Goal: Complete application form: Complete application form

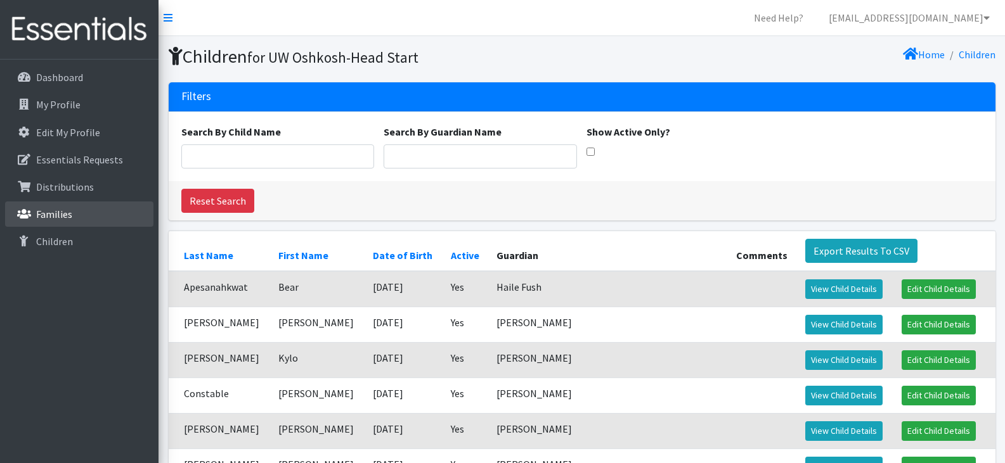
click at [88, 216] on link "Families" at bounding box center [79, 214] width 148 height 25
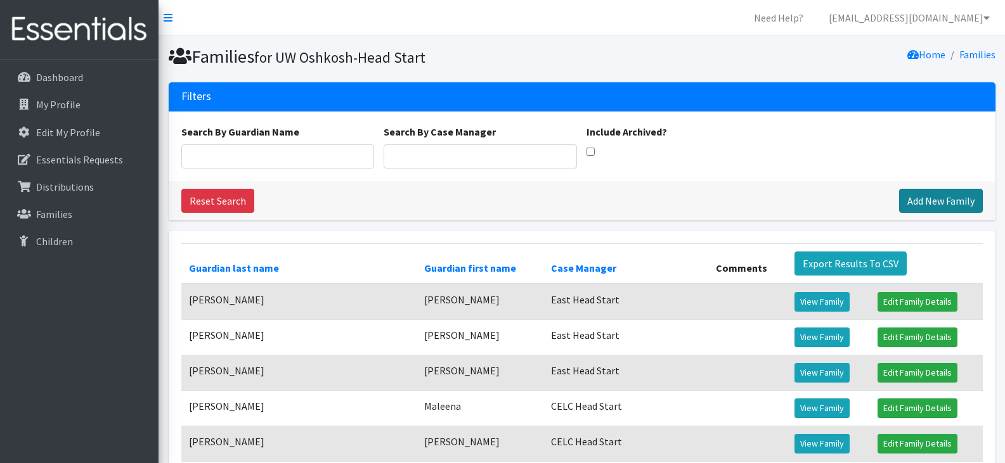
click at [938, 204] on link "Add New Family" at bounding box center [941, 201] width 84 height 24
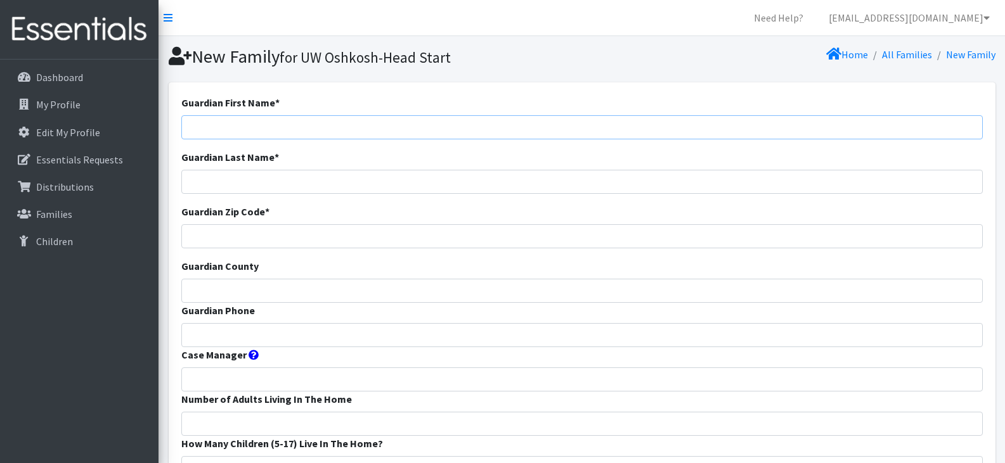
click at [338, 127] on input "Guardian First Name *" at bounding box center [581, 127] width 801 height 24
paste input "[PERSON_NAME]"
drag, startPoint x: 249, startPoint y: 126, endPoint x: 217, endPoint y: 136, distance: 33.1
click at [217, 136] on input "[PERSON_NAME]" at bounding box center [581, 127] width 801 height 24
type input "[PERSON_NAME]"
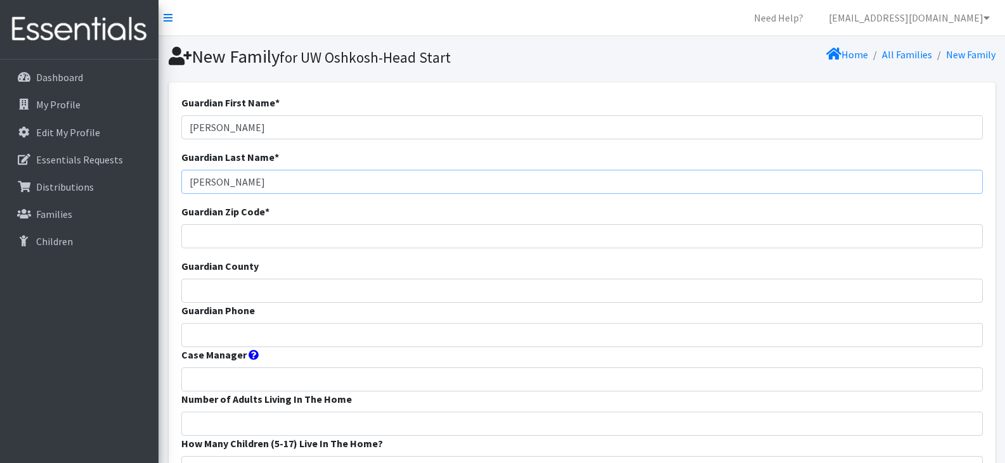
type input "[PERSON_NAME]"
click at [255, 235] on input "Guardian Zip Code *" at bounding box center [581, 236] width 801 height 24
type input "54914"
click at [261, 290] on input "Guardian County" at bounding box center [581, 291] width 801 height 24
click at [306, 288] on input "Guardian County" at bounding box center [581, 291] width 801 height 24
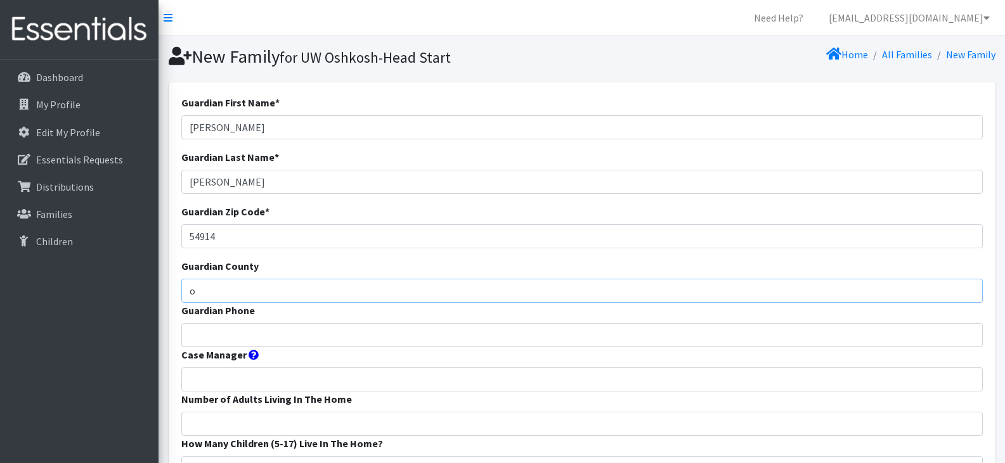
type input "Outagamie"
click at [200, 334] on input "Guardian Phone" at bounding box center [581, 335] width 801 height 24
paste input "9516629273"
type input "9516629273"
click at [223, 384] on input "Case Manager" at bounding box center [581, 380] width 801 height 24
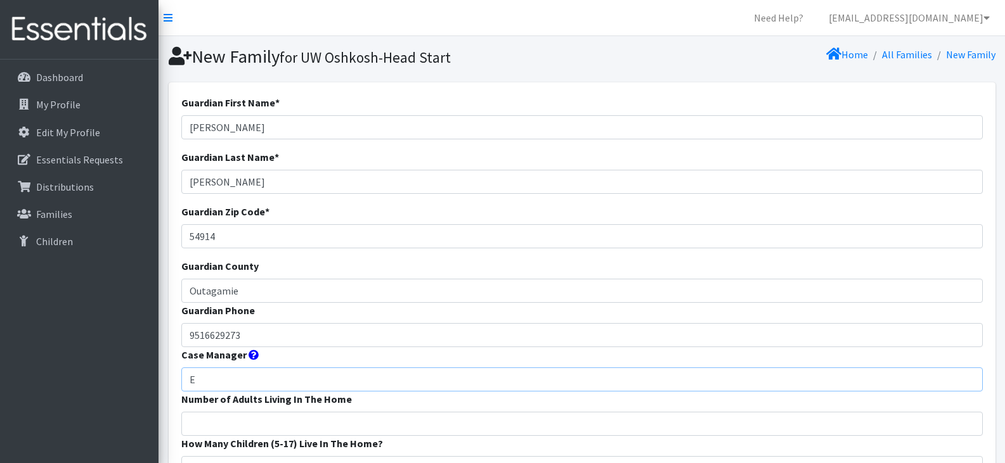
type input "East Head Start"
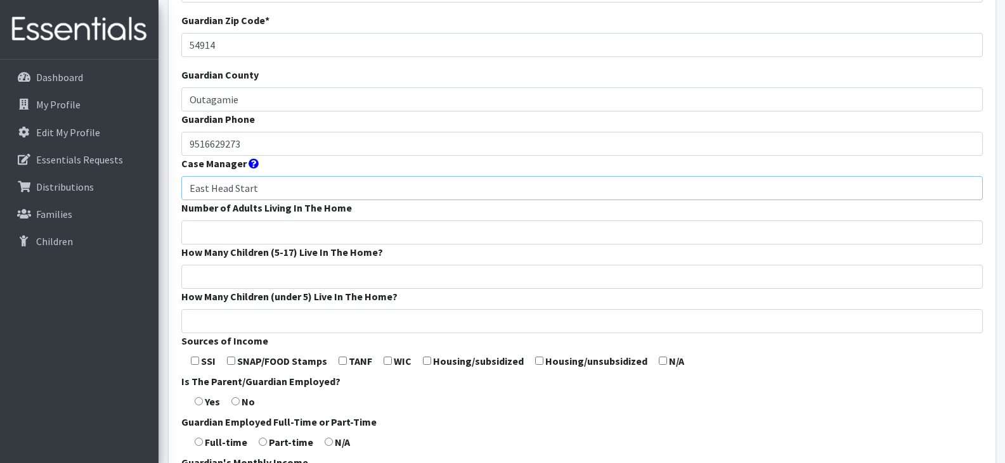
scroll to position [192, 0]
click at [224, 229] on input "Number of Adults Living In The Home" at bounding box center [581, 232] width 801 height 24
type input "2"
click at [235, 273] on input "How Many Children (5-17) Live In The Home?" at bounding box center [581, 276] width 801 height 24
type input "2"
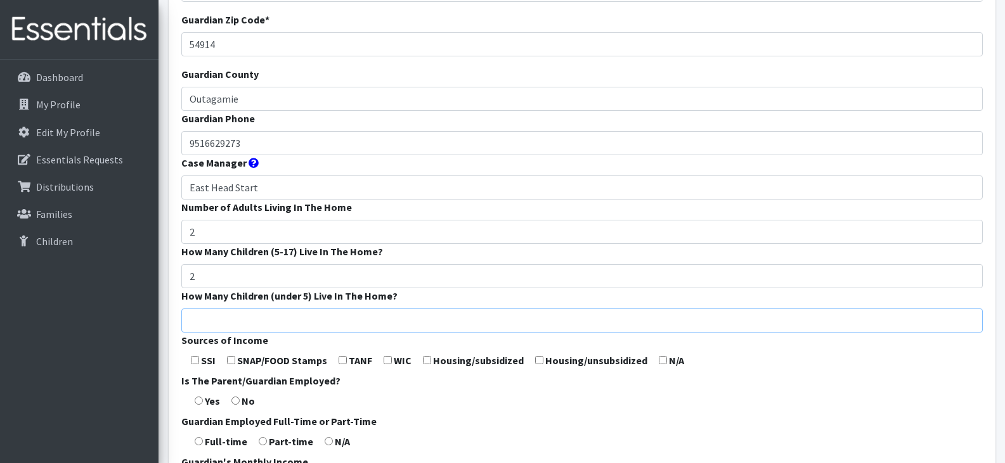
click at [228, 321] on input "How Many Children (under 5) Live In The Home?" at bounding box center [581, 321] width 801 height 24
type input "2"
click at [659, 361] on input "checkbox" at bounding box center [663, 360] width 8 height 8
checkbox input "true"
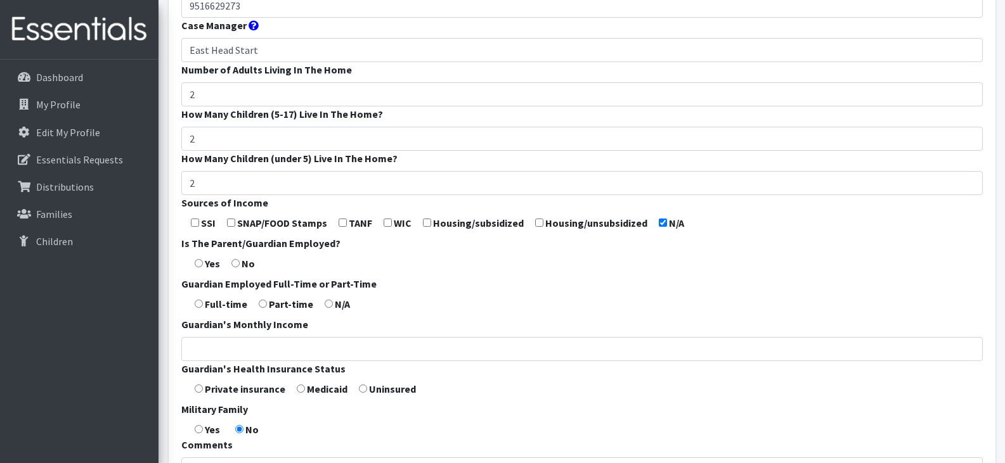
scroll to position [330, 0]
click at [200, 261] on input "radio" at bounding box center [199, 263] width 8 height 8
radio input "true"
click at [201, 309] on form "Guardian First Name * [PERSON_NAME] Guardian Last Name * [PERSON_NAME] Guardian…" at bounding box center [581, 141] width 801 height 752
click at [201, 307] on input "radio" at bounding box center [199, 303] width 8 height 8
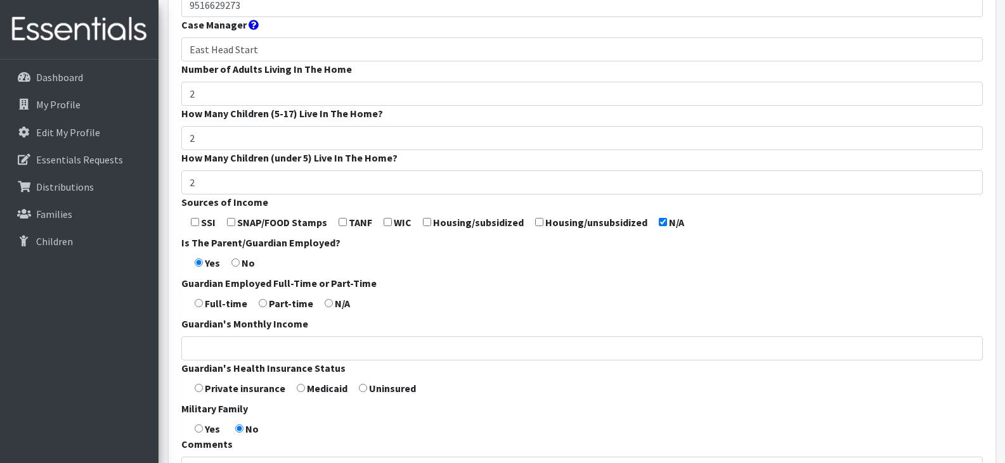
radio input "true"
click at [237, 346] on input "Guardian's Monthly Income" at bounding box center [581, 349] width 801 height 24
click at [228, 350] on input "Guardian's Monthly Income" at bounding box center [581, 349] width 801 height 24
type input "5,400"
click at [198, 385] on input "radio" at bounding box center [199, 388] width 8 height 8
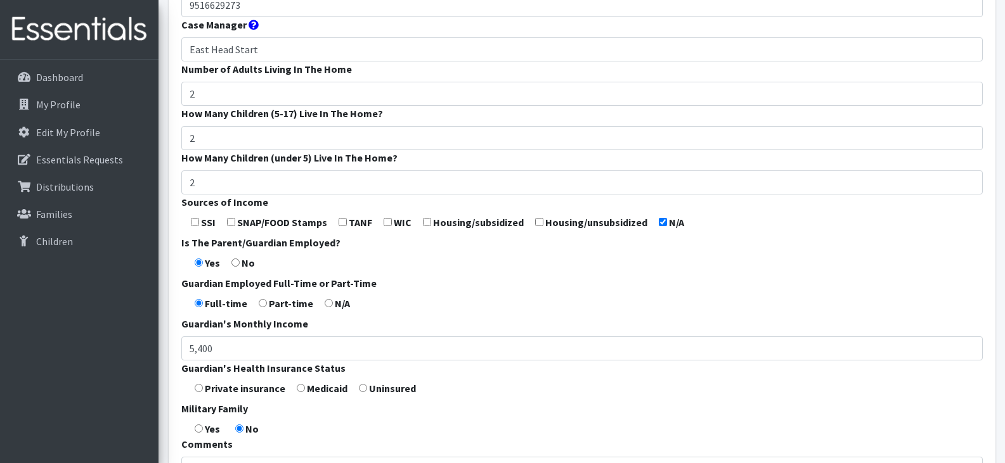
radio input "true"
click at [274, 415] on form "Guardian First Name * [PERSON_NAME] Guardian Last Name * [PERSON_NAME] Guardian…" at bounding box center [581, 141] width 801 height 752
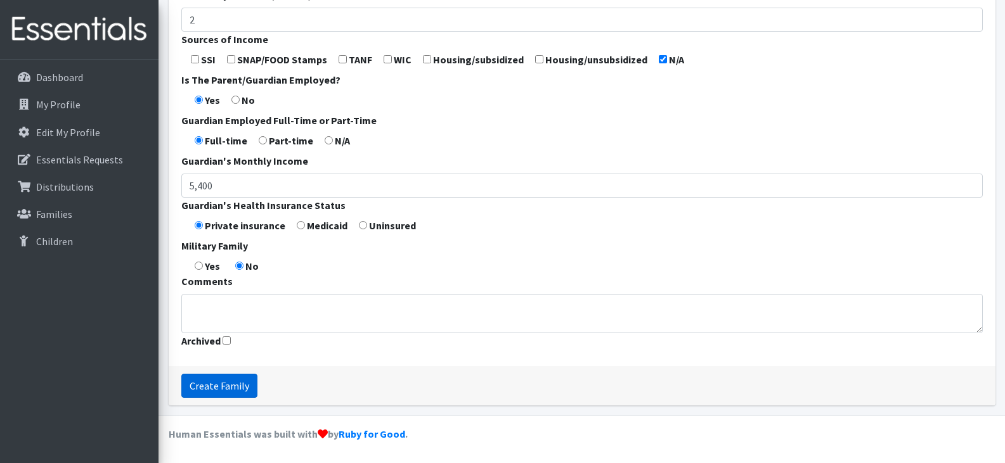
click at [209, 385] on input "Create Family" at bounding box center [219, 386] width 76 height 24
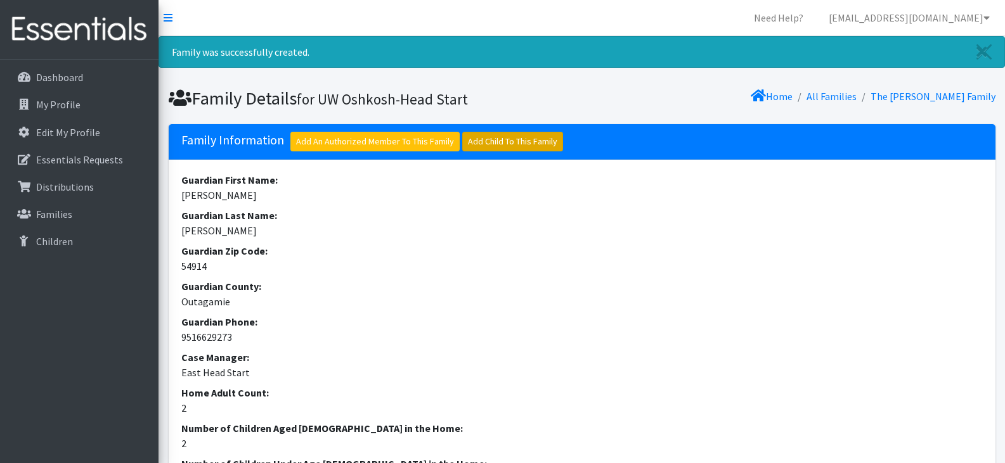
click at [517, 141] on link "Add Child To This Family" at bounding box center [512, 142] width 101 height 20
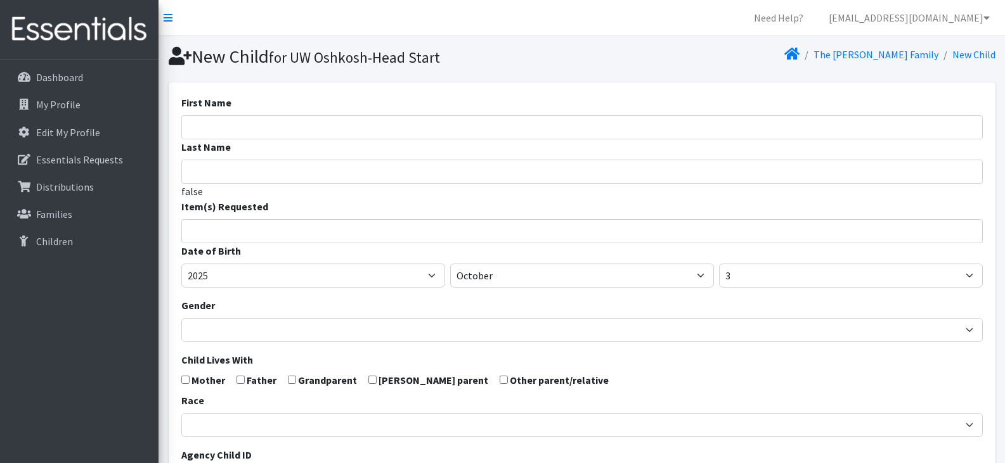
select select
click at [403, 125] on input "First Name" at bounding box center [581, 127] width 801 height 24
paste input "[PERSON_NAME]"
drag, startPoint x: 252, startPoint y: 127, endPoint x: 231, endPoint y: 128, distance: 20.9
click at [231, 128] on input "[PERSON_NAME]" at bounding box center [581, 127] width 801 height 24
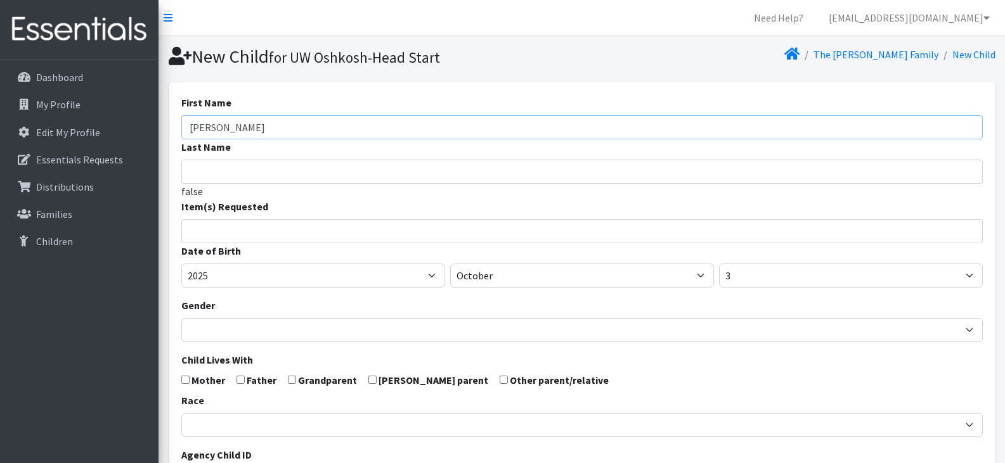
type input "[GEOGRAPHIC_DATA]"
type input "Ayala"
click at [280, 233] on input "search" at bounding box center [591, 229] width 797 height 11
click at [328, 235] on span "× Goodnights S/M" at bounding box center [581, 231] width 801 height 24
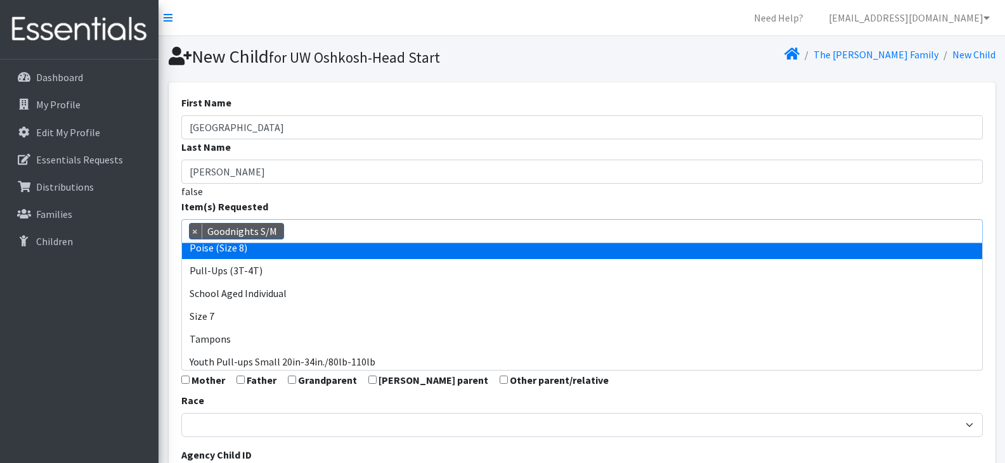
scroll to position [626, 0]
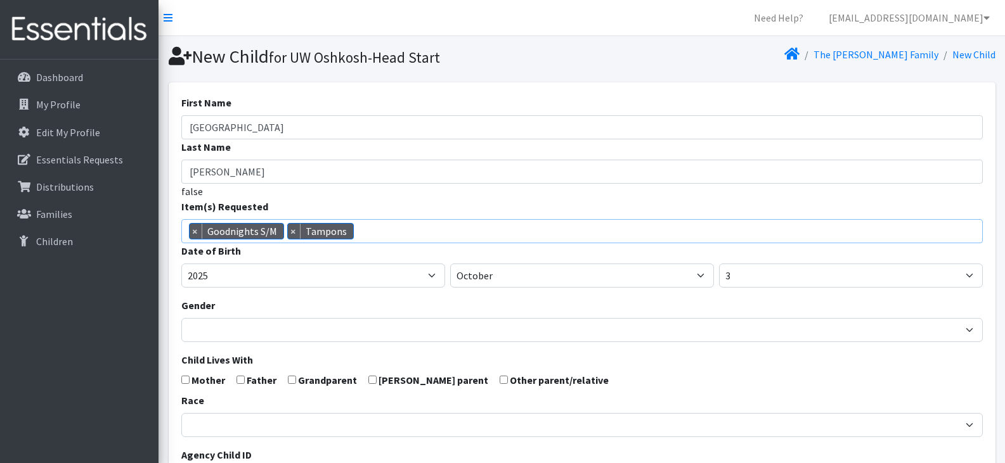
click at [392, 236] on span "× Goodnights S/M × Tampons" at bounding box center [581, 231] width 801 height 24
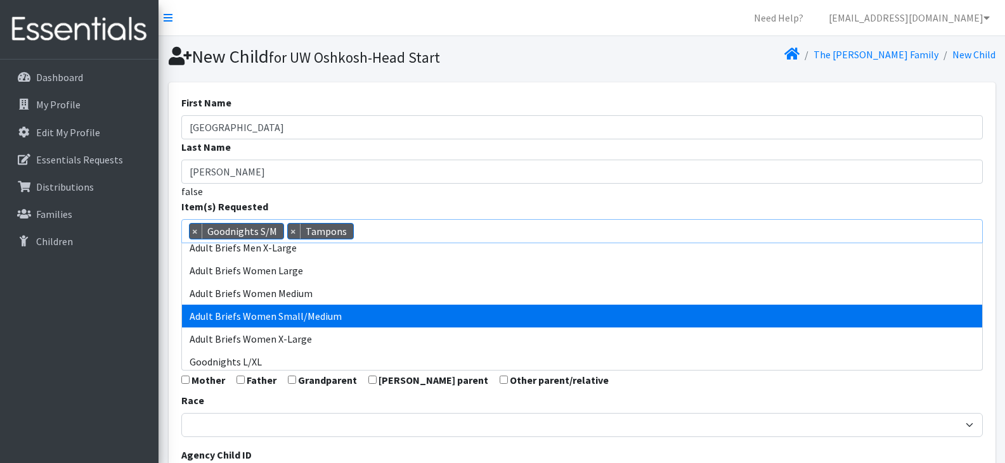
scroll to position [257, 0]
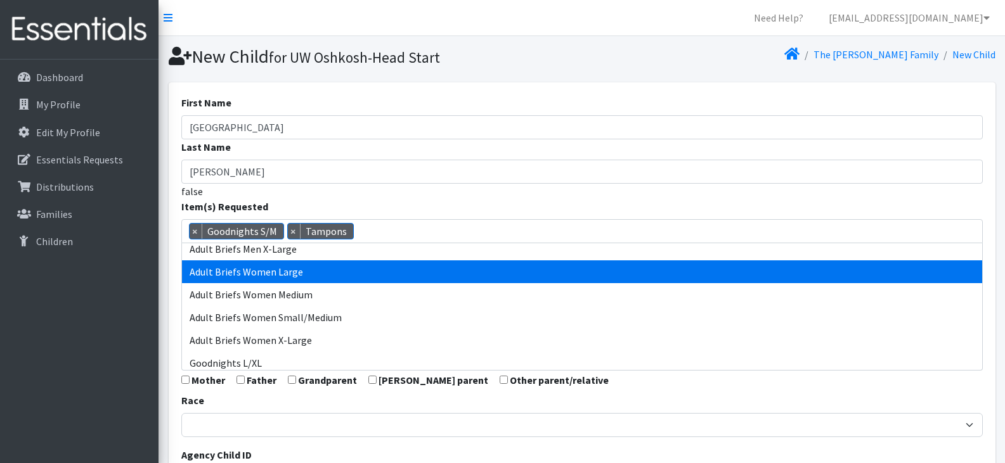
select select "14774"
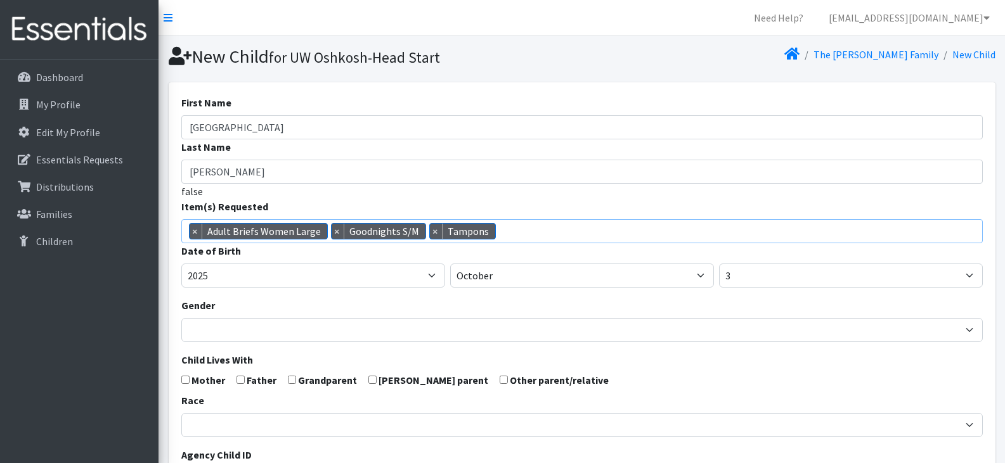
drag, startPoint x: 398, startPoint y: 274, endPoint x: 638, endPoint y: 233, distance: 243.9
click at [638, 233] on span "× Adult Briefs Women Large × Goodnights S/M × Tampons" at bounding box center [581, 231] width 801 height 24
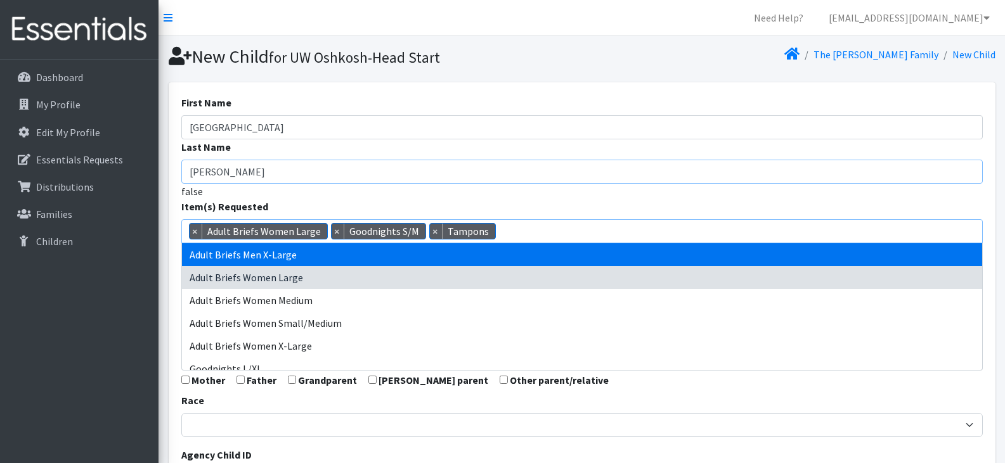
click at [443, 165] on input "Ayala" at bounding box center [581, 172] width 801 height 24
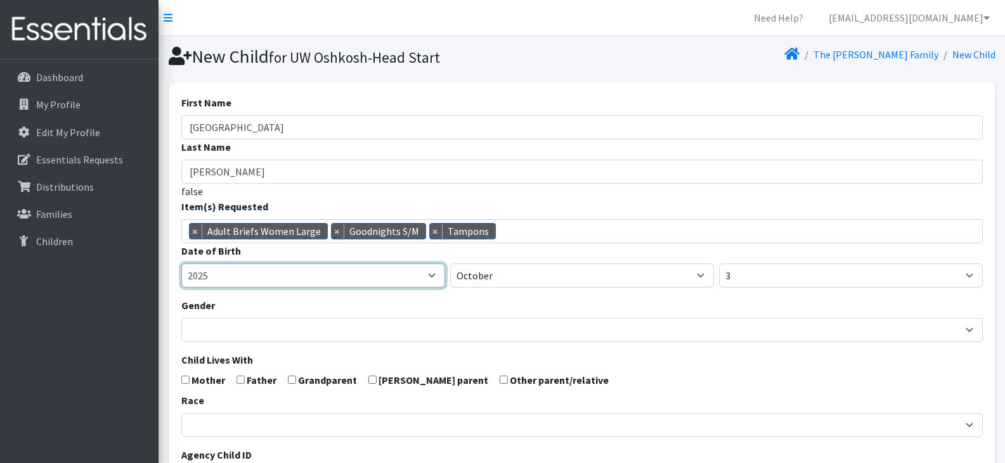
click at [315, 277] on select "2005 2006 2007 2008 2009 2010 2011 2012 2013 2014 2015 2016 2017 2018 2019 2020…" at bounding box center [313, 276] width 264 height 24
select select "2022"
click at [181, 264] on select "2005 2006 2007 2008 2009 2010 2011 2012 2013 2014 2015 2016 2017 2018 2019 2020…" at bounding box center [313, 276] width 264 height 24
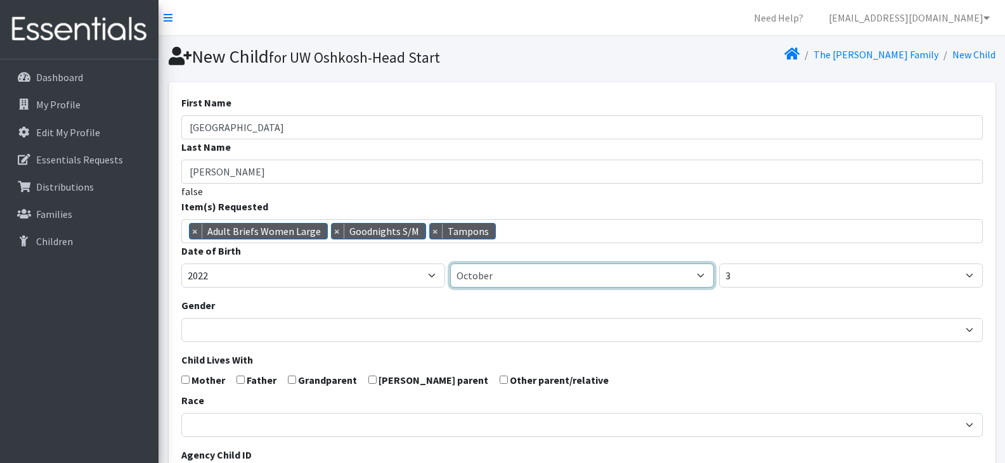
click at [547, 275] on select "January February March April May June July August September October November De…" at bounding box center [582, 276] width 264 height 24
select select "3"
click at [450, 264] on select "January February March April May June July August September October November De…" at bounding box center [582, 276] width 264 height 24
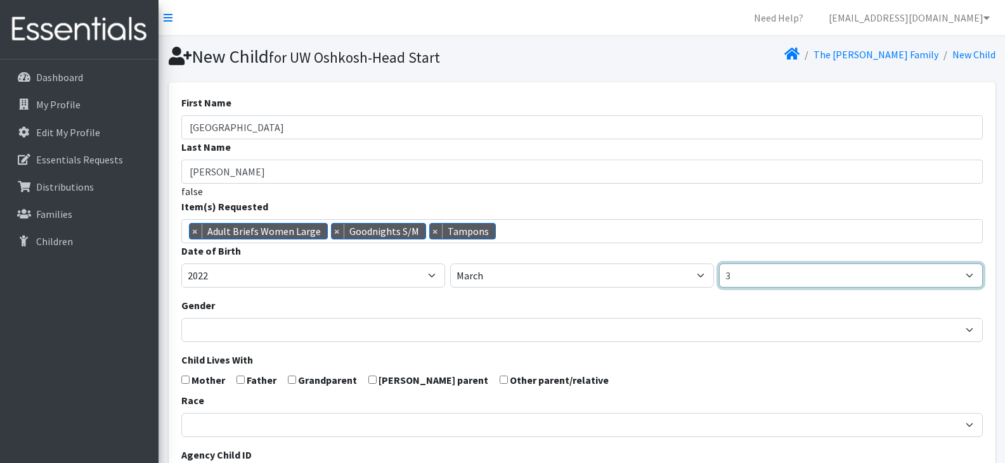
click at [787, 285] on select "1 2 3 4 5 6 7 8 9 10 11 12 13 14 15 16 17 18 19 20 21 22 23 24 25 26 27 28 29 3…" at bounding box center [851, 276] width 264 height 24
select select "7"
click at [719, 264] on select "1 2 3 4 5 6 7 8 9 10 11 12 13 14 15 16 17 18 19 20 21 22 23 24 25 26 27 28 29 3…" at bounding box center [851, 276] width 264 height 24
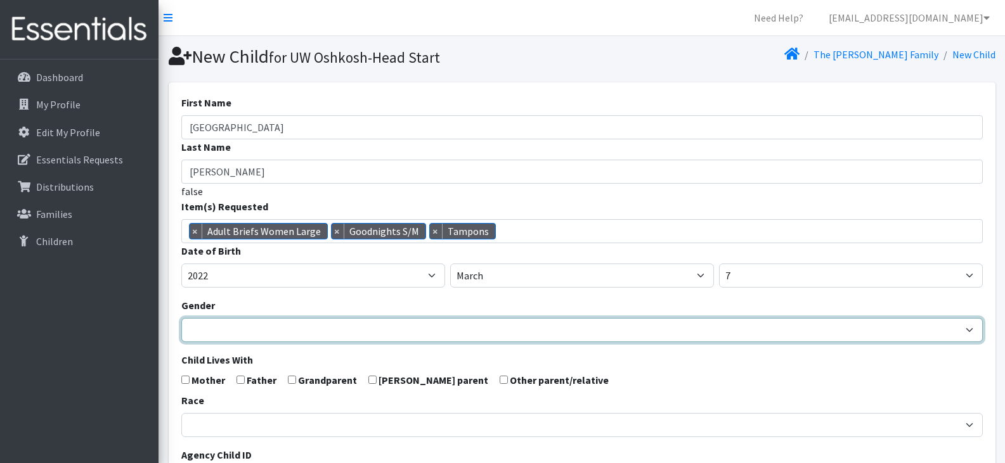
click at [305, 328] on select "Male Female" at bounding box center [581, 330] width 801 height 24
select select "Female"
click at [181, 318] on select "Male Female" at bounding box center [581, 330] width 801 height 24
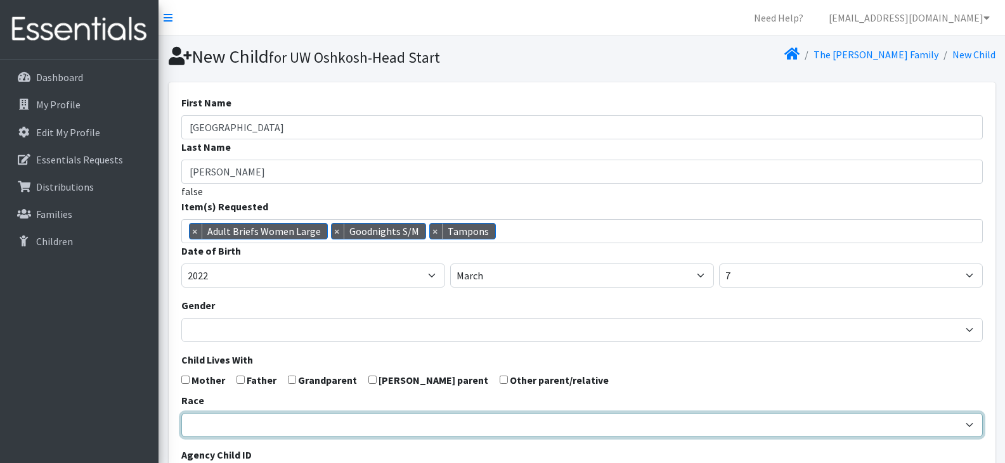
click at [349, 421] on select "African American Caucasian Hispanic Asian American Indian Pacific Islander Mult…" at bounding box center [581, 425] width 801 height 24
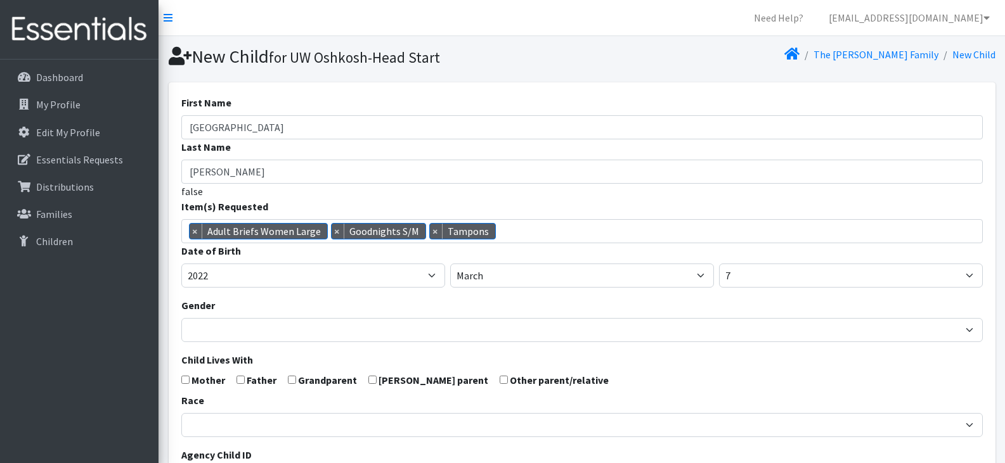
click at [184, 377] on input "checkbox" at bounding box center [185, 380] width 8 height 8
checkbox input "true"
click at [241, 382] on input "checkbox" at bounding box center [240, 380] width 8 height 8
checkbox input "true"
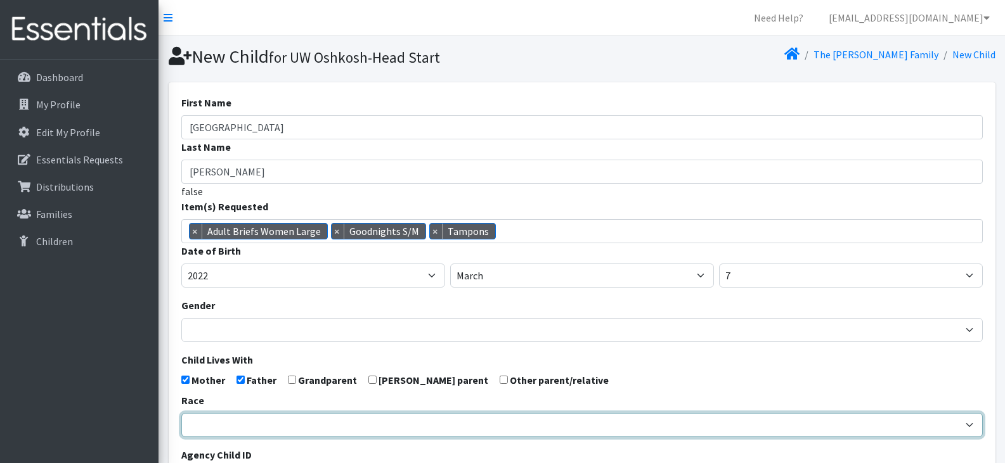
click at [263, 425] on select "African American Caucasian Hispanic Asian American Indian Pacific Islander Mult…" at bounding box center [581, 425] width 801 height 24
select select "Caucasian"
click at [181, 413] on select "African American Caucasian Hispanic Asian American Indian Pacific Islander Mult…" at bounding box center [581, 425] width 801 height 24
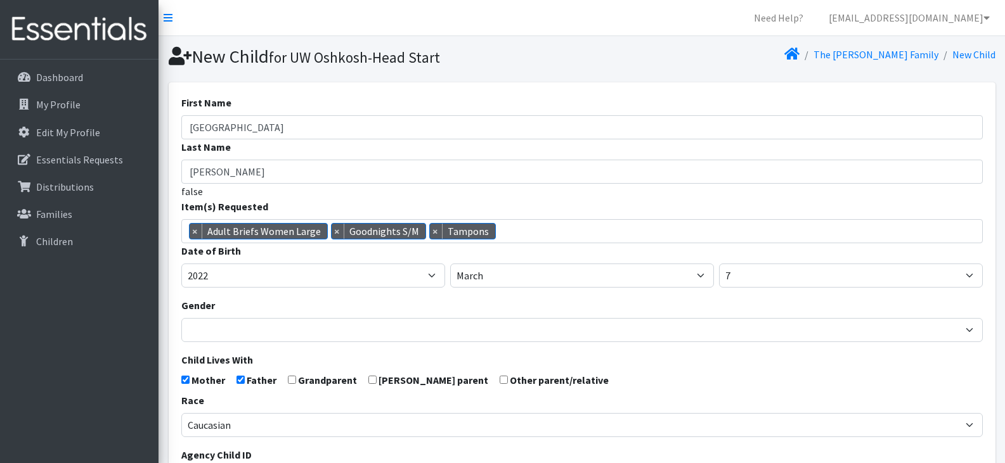
click at [341, 307] on div "Gender Male Female" at bounding box center [581, 320] width 801 height 44
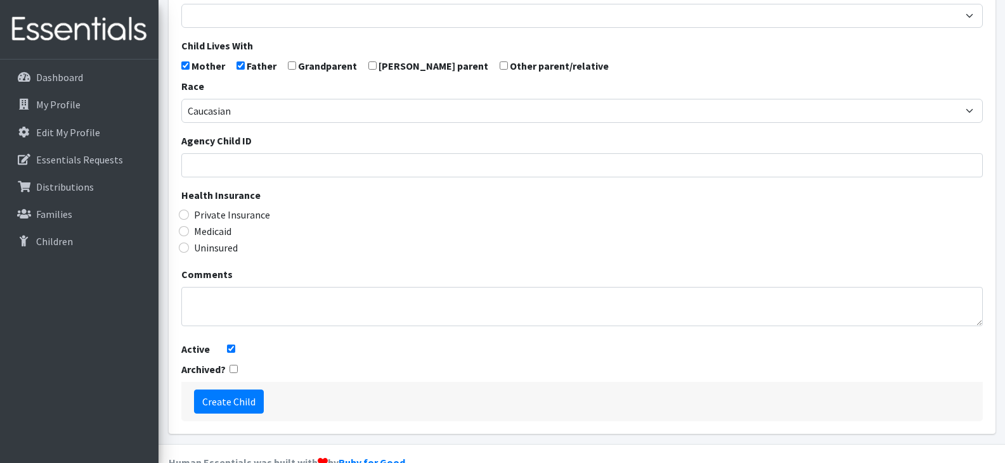
scroll to position [343, 0]
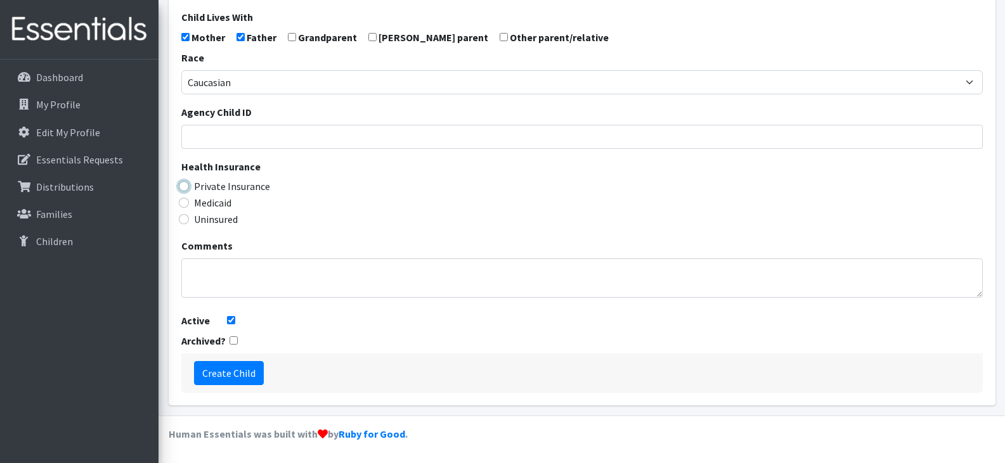
click at [188, 188] on input "Private Insurance" at bounding box center [184, 186] width 10 height 10
radio input "true"
click at [238, 375] on input "Create Child" at bounding box center [229, 373] width 70 height 24
